Goal: Transaction & Acquisition: Purchase product/service

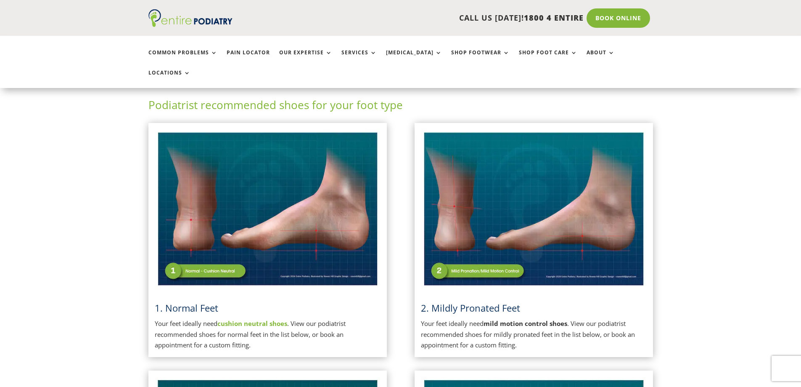
scroll to position [47, 0]
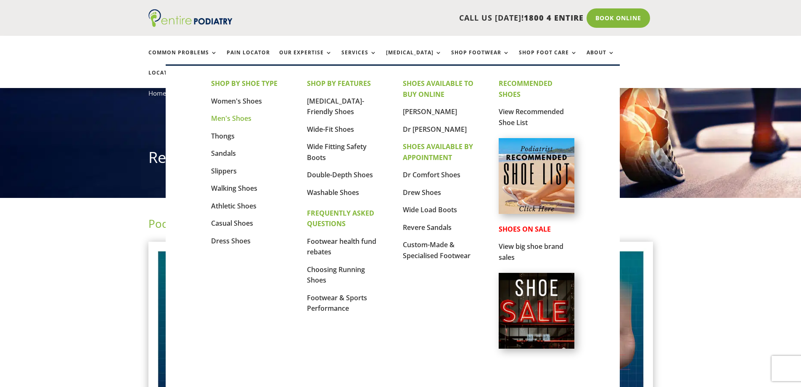
click at [223, 114] on link "Men's Shoes" at bounding box center [231, 118] width 40 height 9
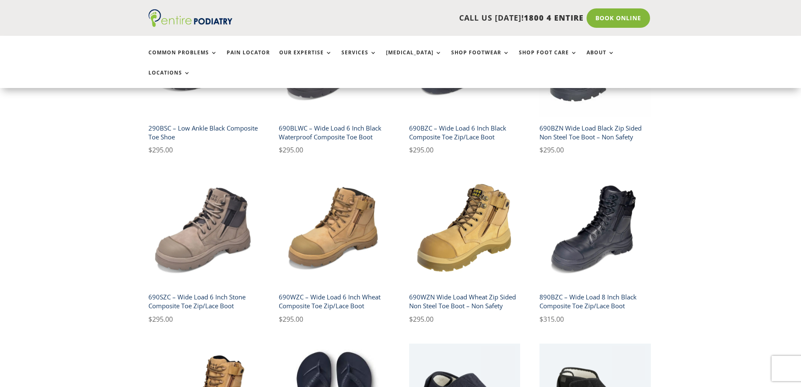
scroll to position [303, 0]
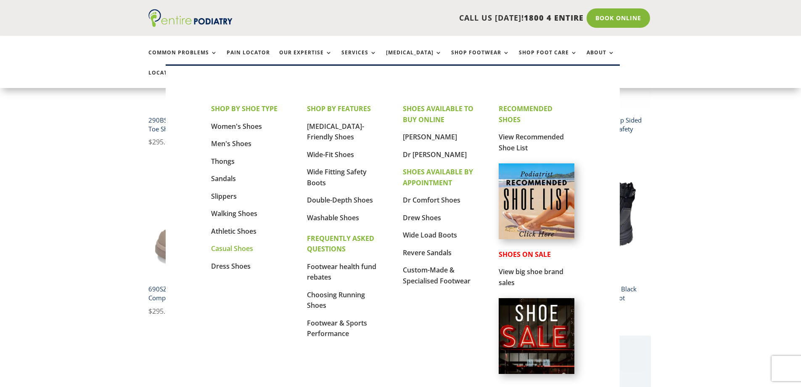
click at [232, 248] on link "Casual Shoes" at bounding box center [232, 248] width 42 height 9
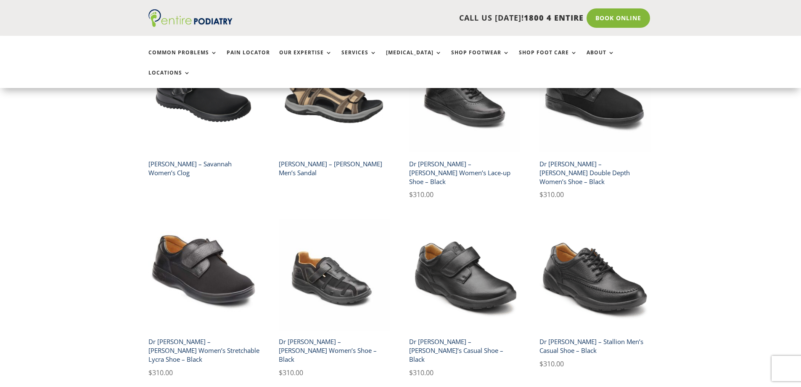
scroll to position [606, 0]
